Goal: Task Accomplishment & Management: Manage account settings

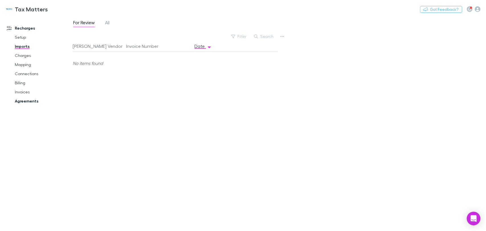
click at [29, 100] on link "Agreements" at bounding box center [43, 100] width 68 height 9
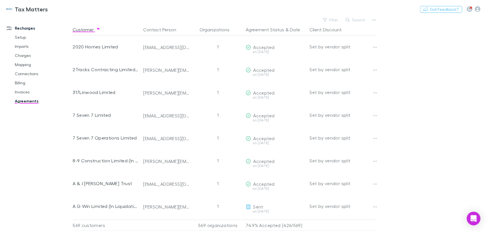
click at [362, 21] on button "Search" at bounding box center [356, 20] width 26 height 7
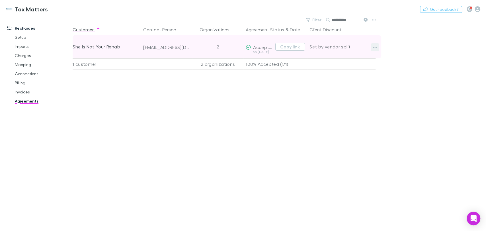
type input "**********"
click at [373, 45] on icon "button" at bounding box center [375, 47] width 4 height 5
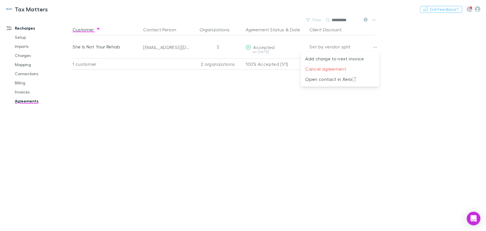
click at [376, 45] on div at bounding box center [243, 115] width 486 height 231
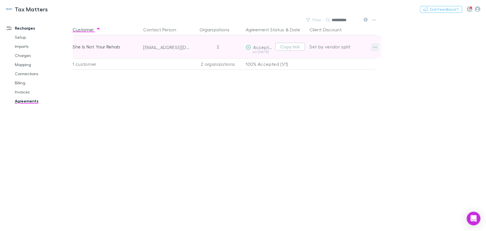
click at [375, 48] on icon "button" at bounding box center [375, 47] width 4 height 5
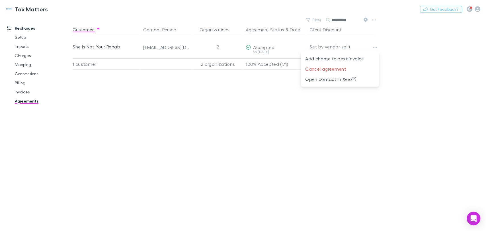
click at [269, 48] on div at bounding box center [243, 115] width 486 height 231
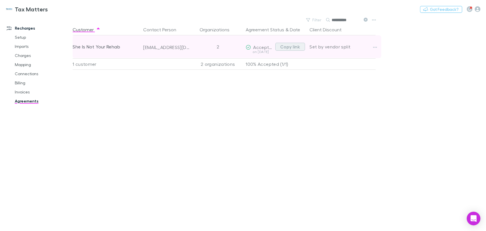
click at [285, 45] on button "Copy link" at bounding box center [290, 47] width 30 height 8
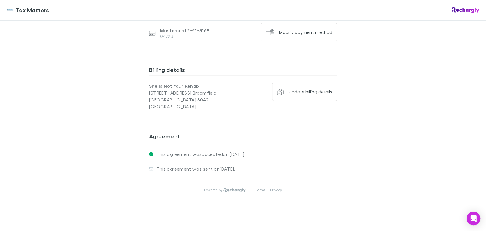
scroll to position [307, 0]
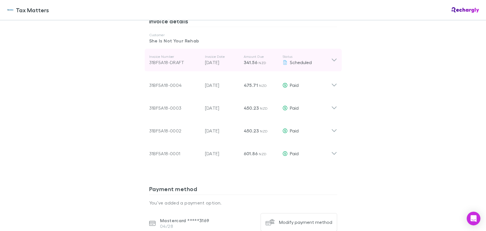
click at [331, 57] on icon at bounding box center [334, 60] width 6 height 7
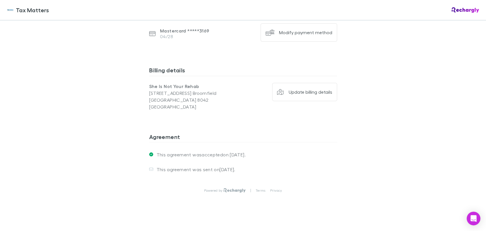
scroll to position [554, 0]
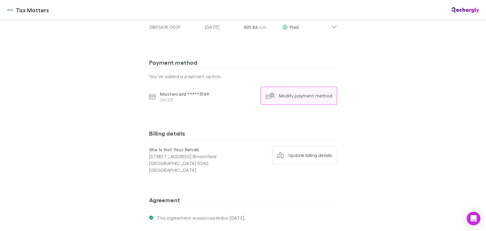
click at [319, 93] on div "Modify payment method" at bounding box center [305, 96] width 53 height 6
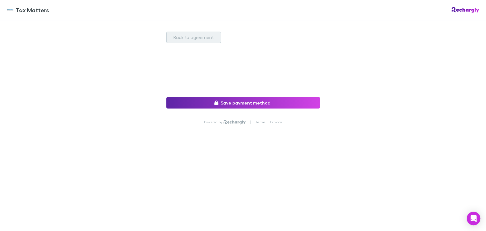
click at [181, 39] on button "Back to agreement" at bounding box center [193, 37] width 55 height 11
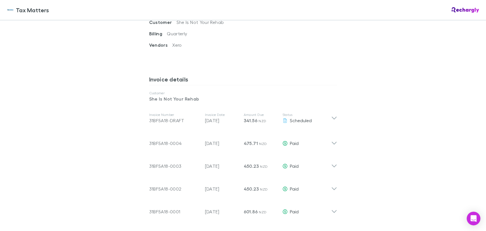
scroll to position [285, 0]
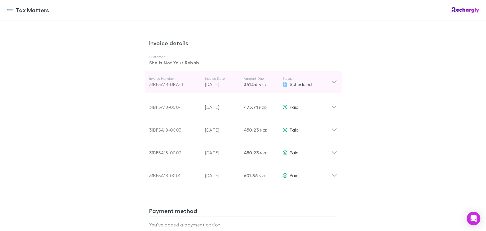
click at [331, 79] on icon at bounding box center [334, 82] width 6 height 7
